Goal: Information Seeking & Learning: Stay updated

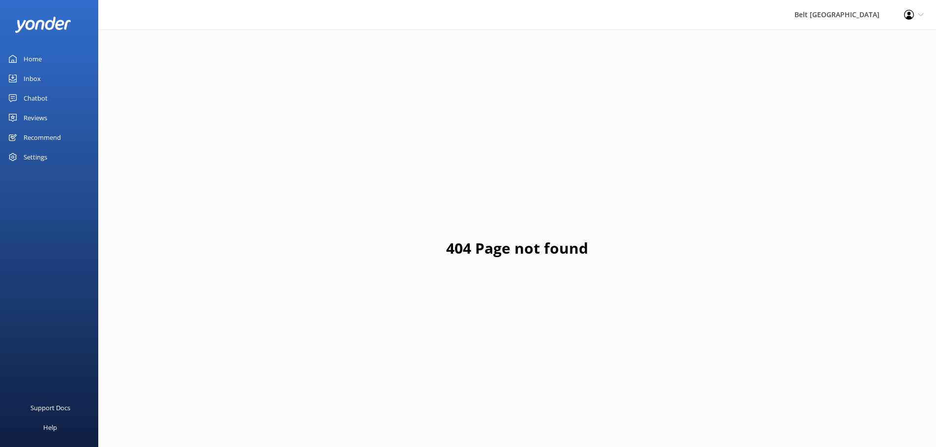
click at [58, 115] on link "Reviews" at bounding box center [49, 118] width 98 height 20
